Goal: Information Seeking & Learning: Learn about a topic

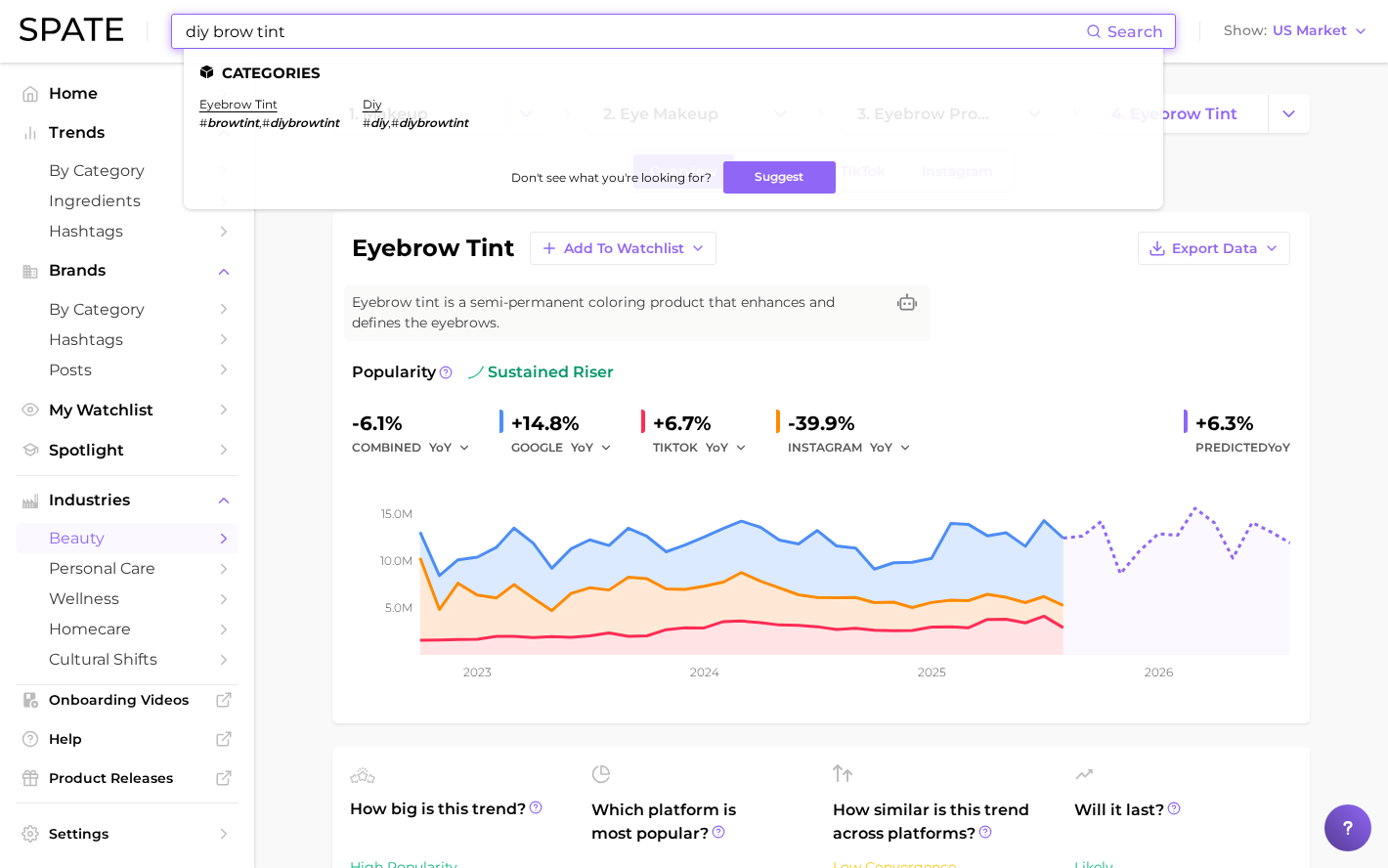
click at [113, 30] on div "diy brow tint Search Categories eyebrow tint # browtint , # diybrowtint diy # d…" at bounding box center [694, 31] width 1349 height 63
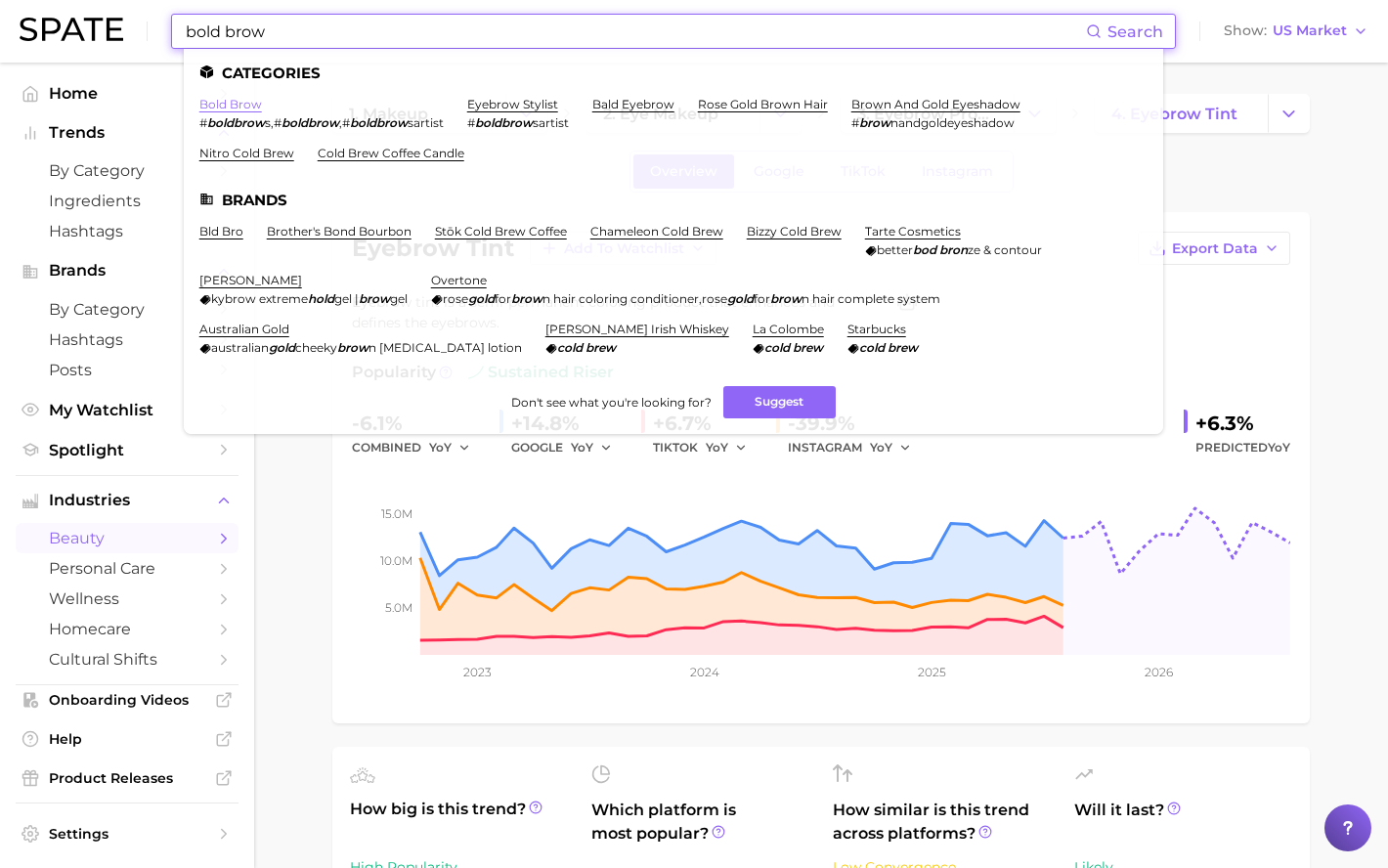
click at [236, 107] on link "bold brow" at bounding box center [231, 103] width 63 height 15
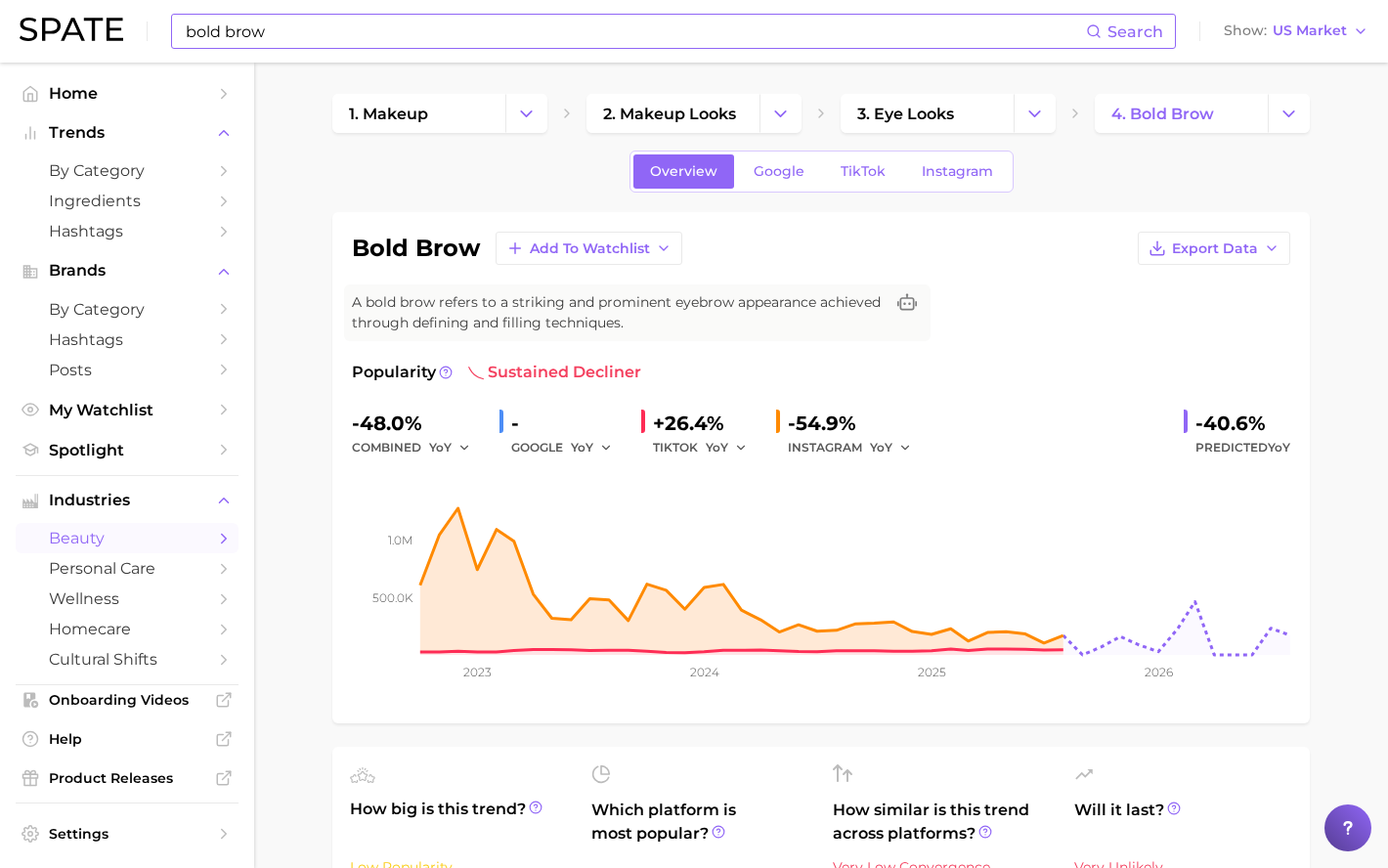
click at [278, 20] on input "bold brow" at bounding box center [635, 31] width 902 height 33
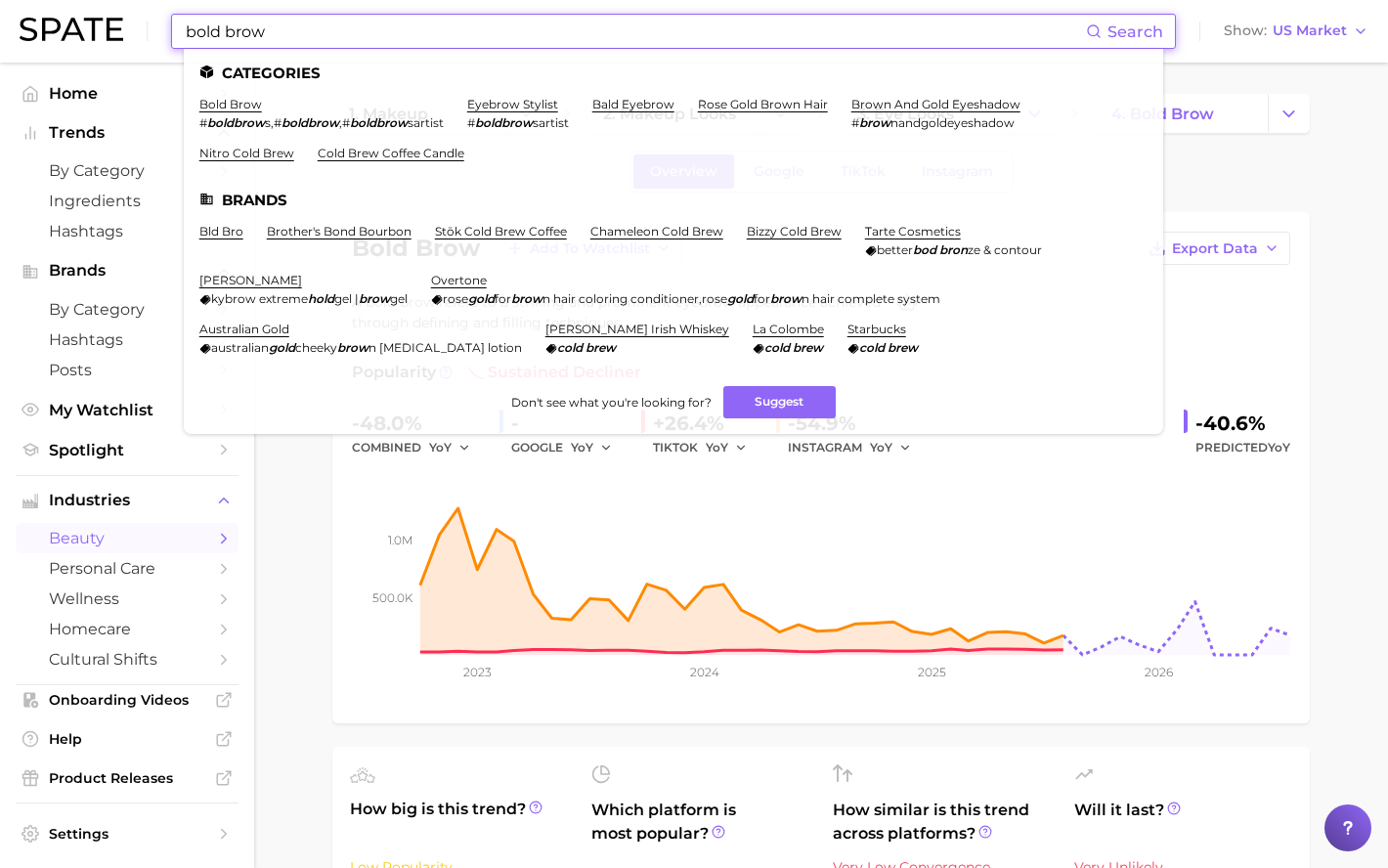
drag, startPoint x: 278, startPoint y: 24, endPoint x: 224, endPoint y: 35, distance: 55.1
click at [224, 35] on input "bold brow" at bounding box center [635, 31] width 902 height 33
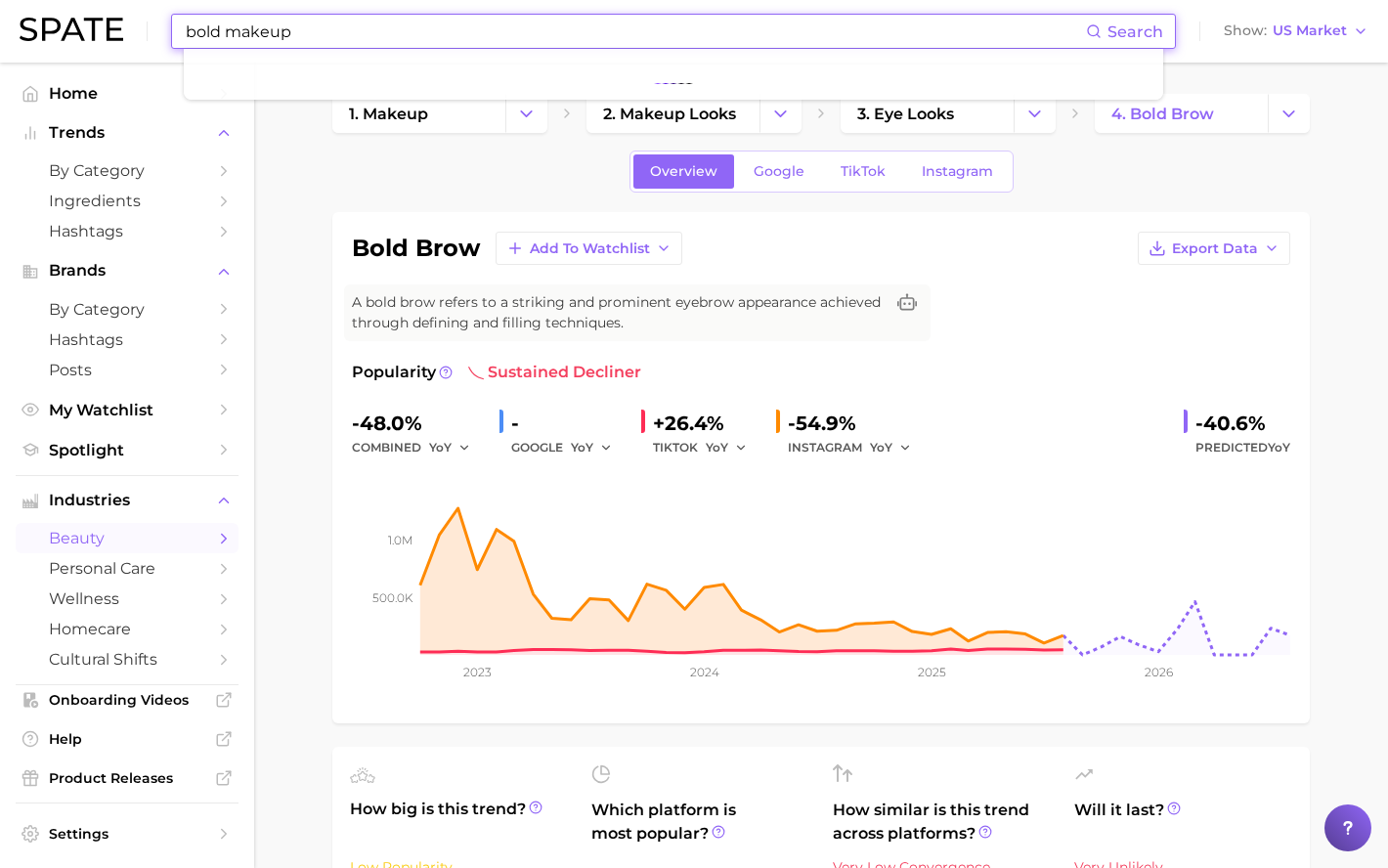
type input "bold makeup"
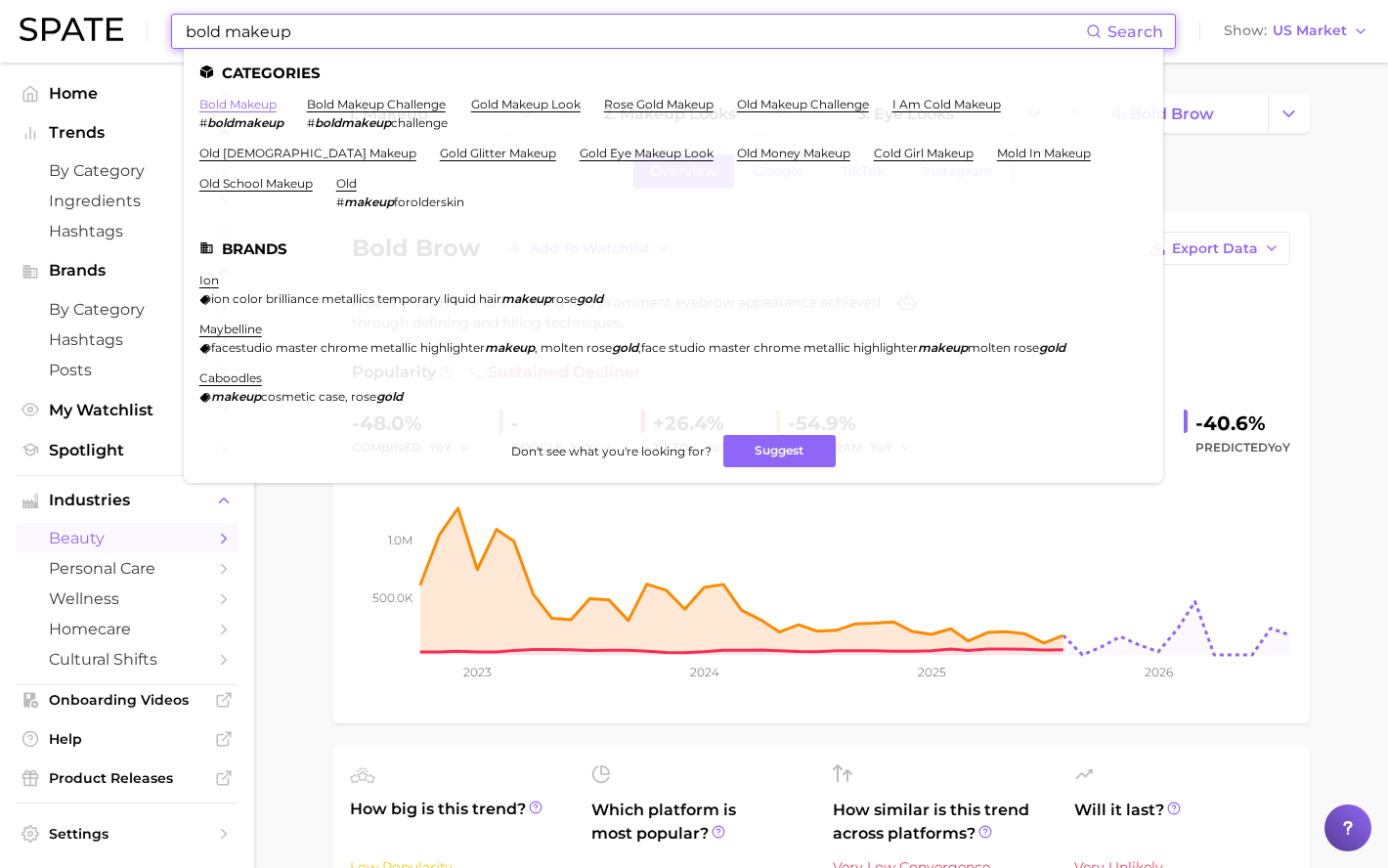
click at [259, 108] on link "bold makeup" at bounding box center [238, 103] width 78 height 15
